Goal: Information Seeking & Learning: Learn about a topic

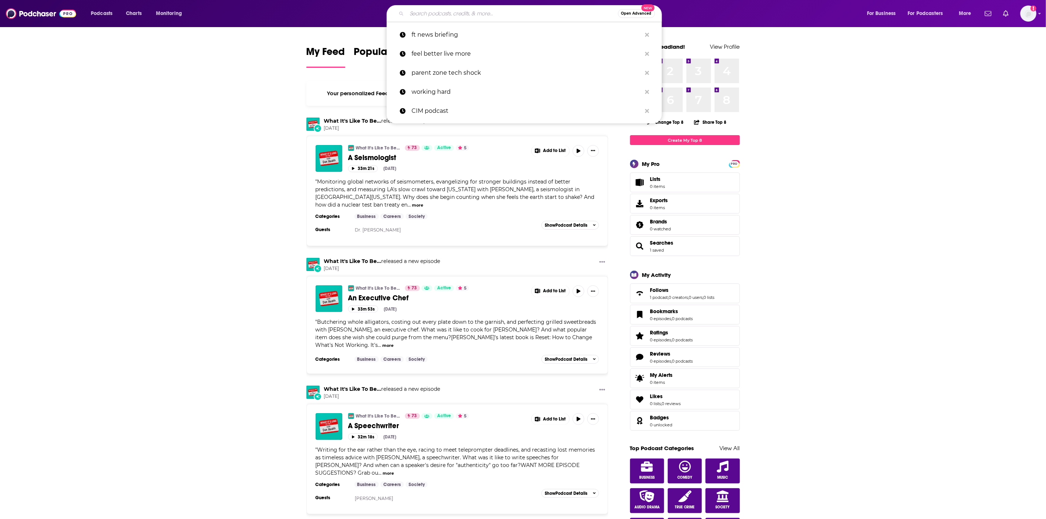
click at [473, 12] on input "Search podcasts, credits, & more..." at bounding box center [512, 14] width 211 height 12
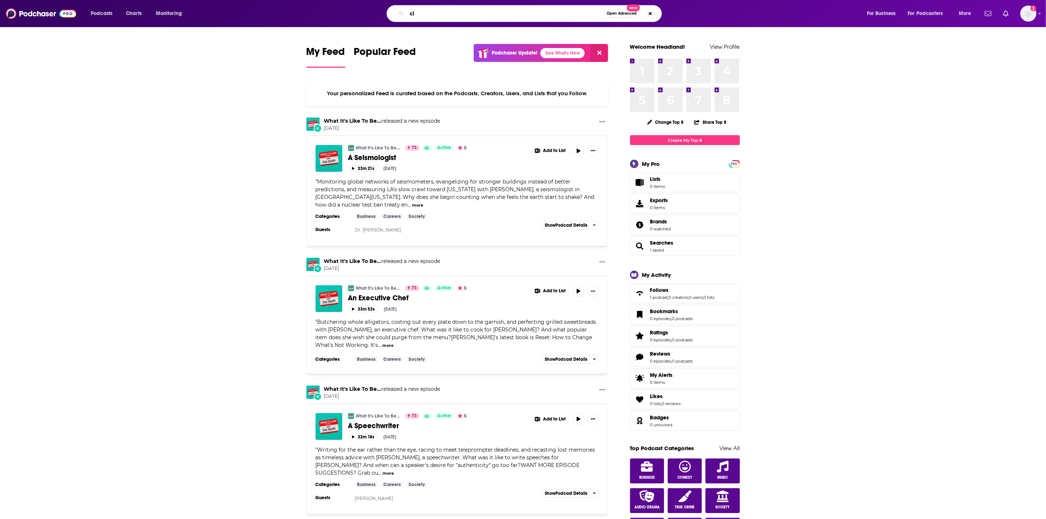
type input "c"
type input "boardroom uncovered"
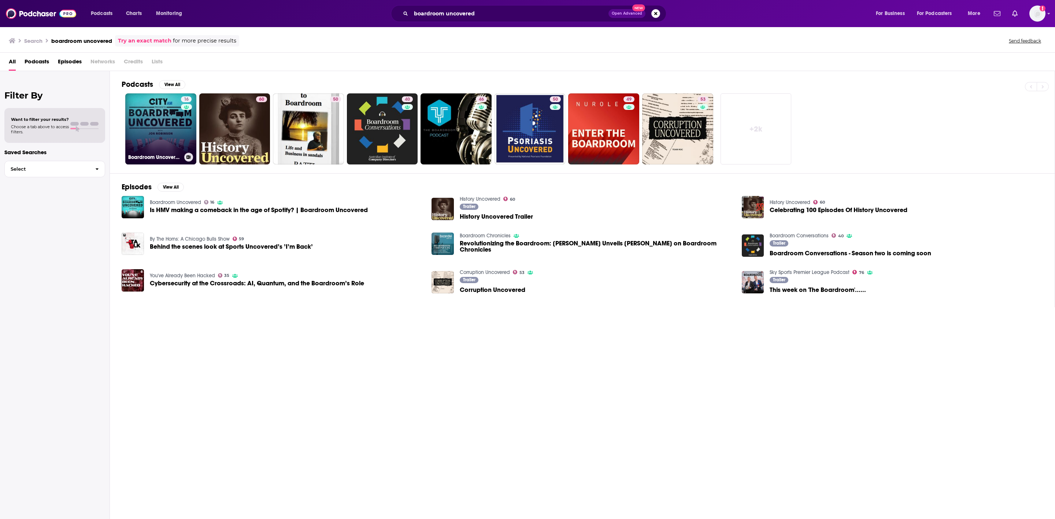
click at [166, 127] on link "16 Boardroom Uncovered" at bounding box center [160, 128] width 71 height 71
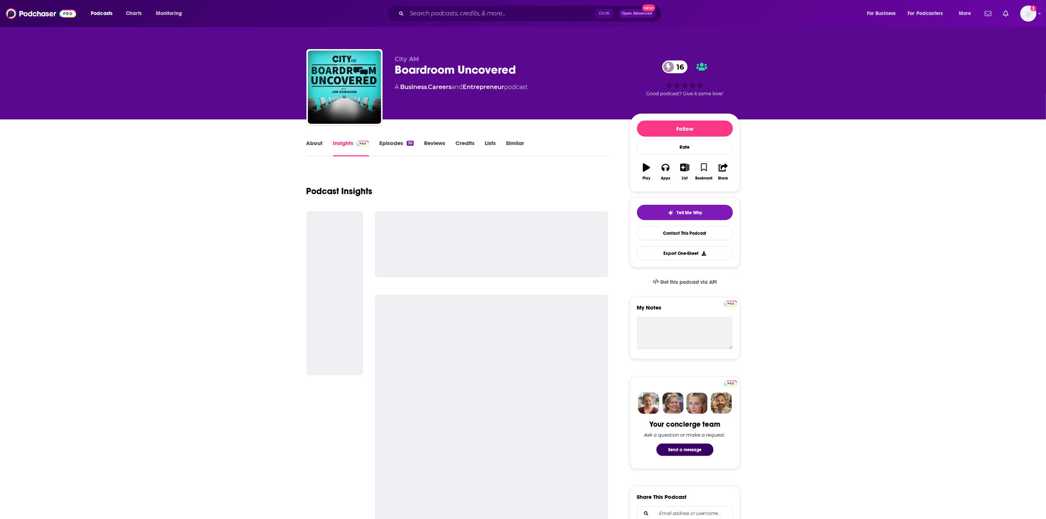
click at [390, 140] on link "Episodes 36" at bounding box center [396, 148] width 34 height 17
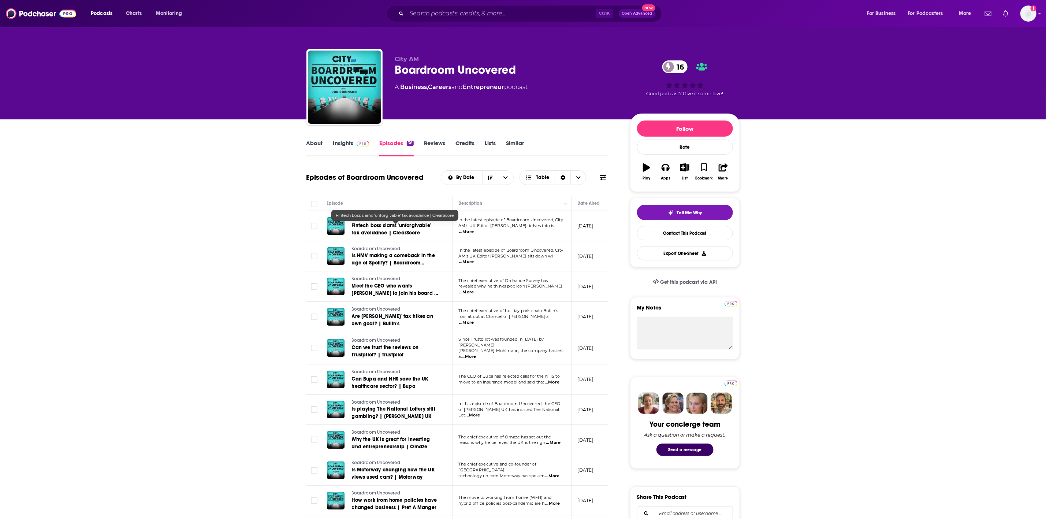
click at [501, 233] on td "In the latest episode of Boardroom Uncovered, City AM's UK Editor [PERSON_NAME]…" at bounding box center [512, 226] width 119 height 30
click at [392, 227] on span "Fintech boss slams 'unforgivable' tax avoidance | ClearScore" at bounding box center [391, 229] width 79 height 14
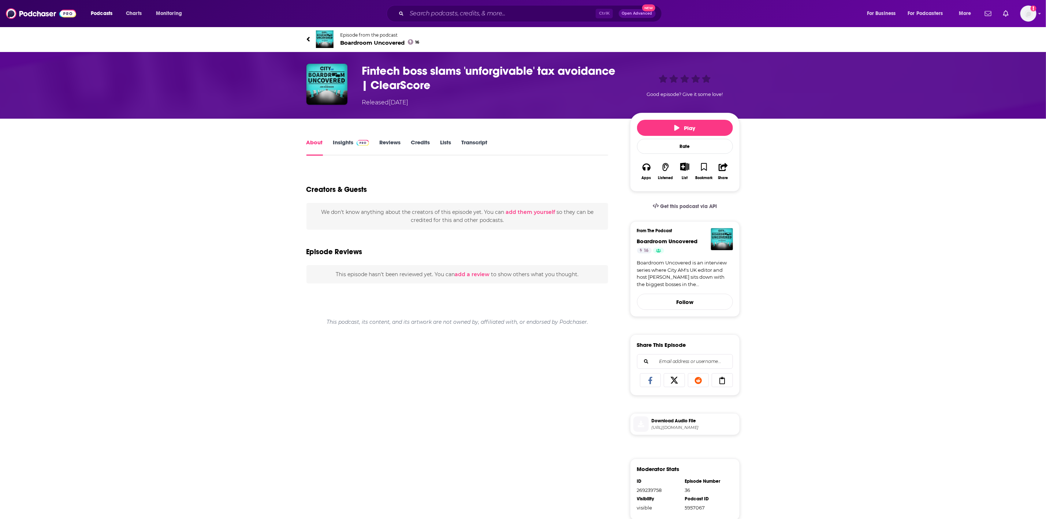
click at [470, 141] on link "Transcript" at bounding box center [474, 147] width 26 height 17
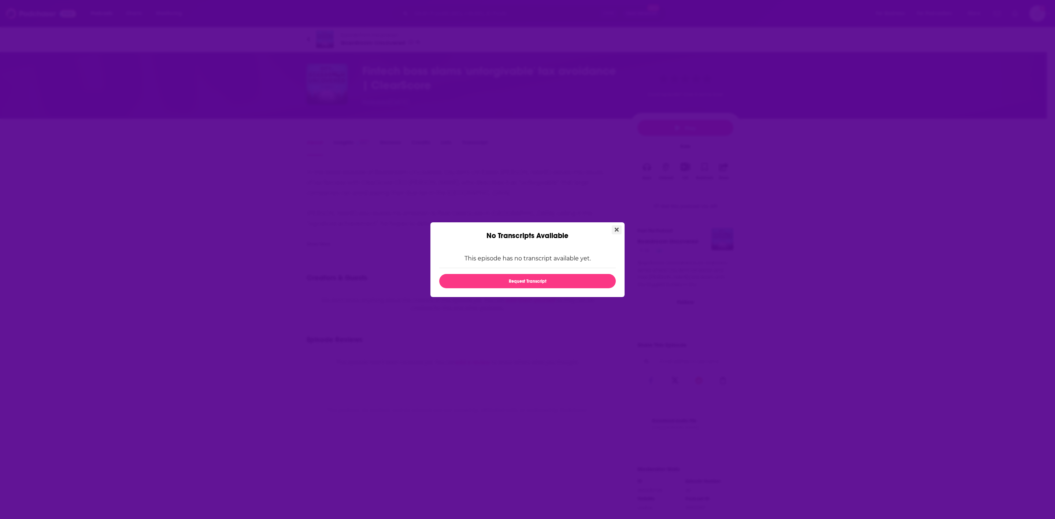
click at [620, 227] on button "Close" at bounding box center [617, 229] width 10 height 9
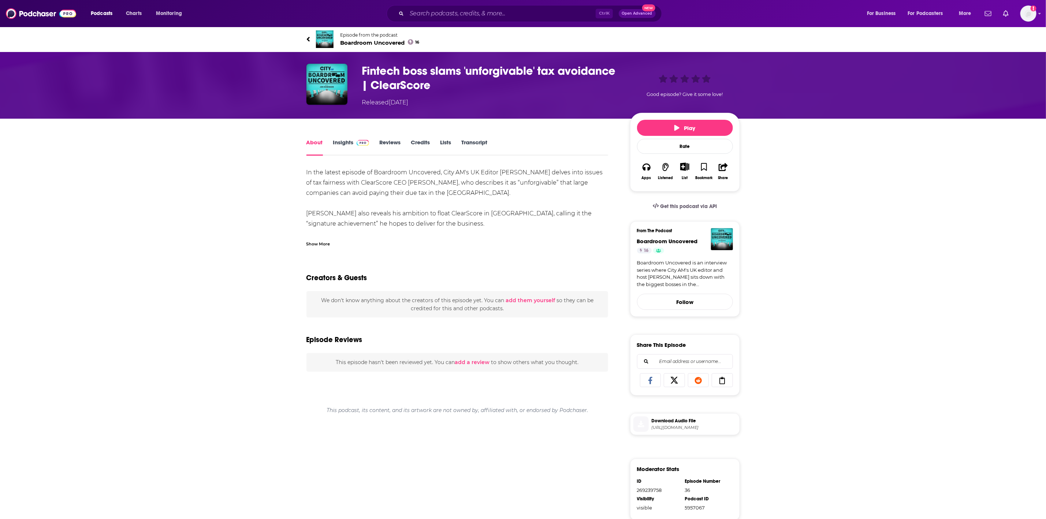
drag, startPoint x: 910, startPoint y: 219, endPoint x: 931, endPoint y: 208, distance: 23.6
click at [910, 219] on div "About Insights Reviews Credits Lists Transcript In the latest episode of Boardr…" at bounding box center [523, 404] width 1046 height 570
drag, startPoint x: 967, startPoint y: 179, endPoint x: 886, endPoint y: 125, distance: 97.5
click at [967, 179] on div "About Insights Reviews Credits Lists Transcript In the latest episode of Boardr…" at bounding box center [523, 404] width 1046 height 570
